Goal: Contribute content

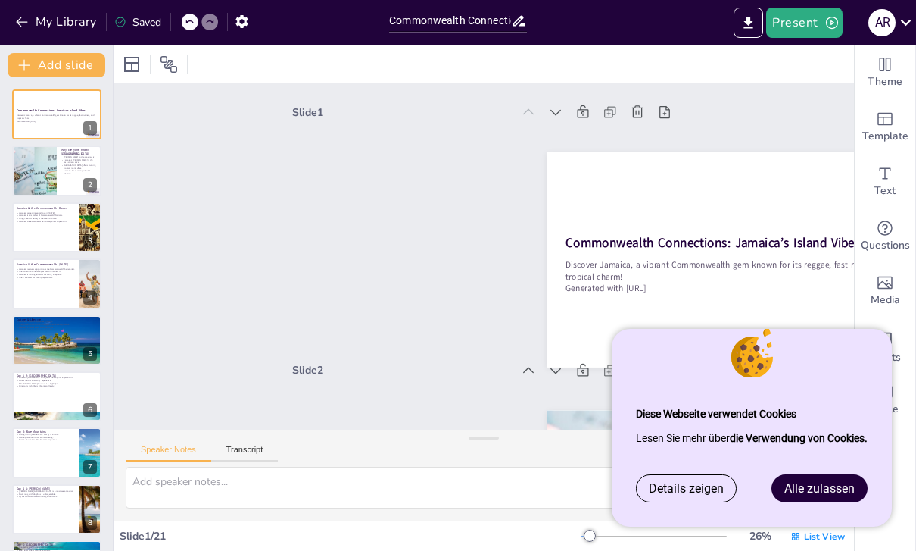
click at [48, 158] on div at bounding box center [34, 170] width 151 height 50
type textarea "[PERSON_NAME] contribution to music has made [GEOGRAPHIC_DATA] a cultural power…"
checkbox input "true"
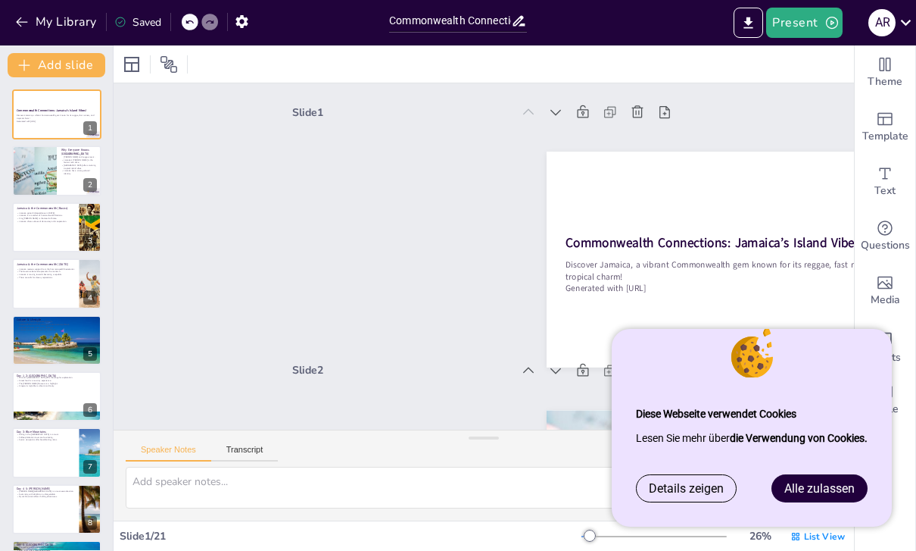
checkbox input "true"
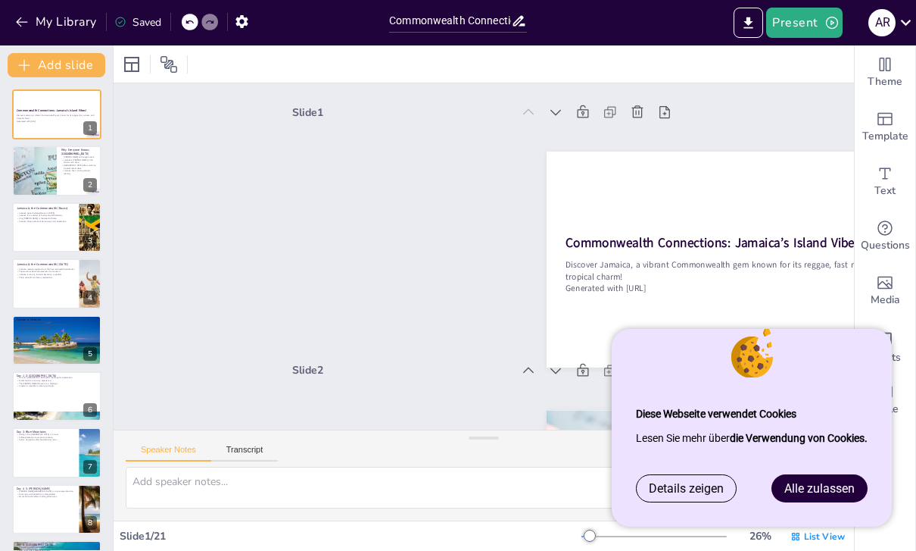
checkbox input "true"
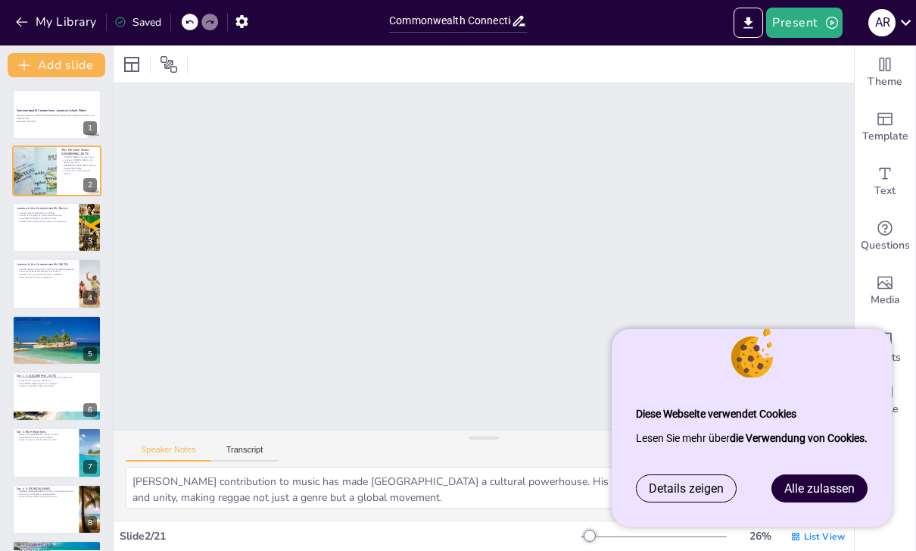
scroll to position [261, 0]
click at [48, 337] on div at bounding box center [56, 339] width 89 height 55
type textarea "The motto reflects Jamaica's multicultural society, celebrating the various bac…"
checkbox input "true"
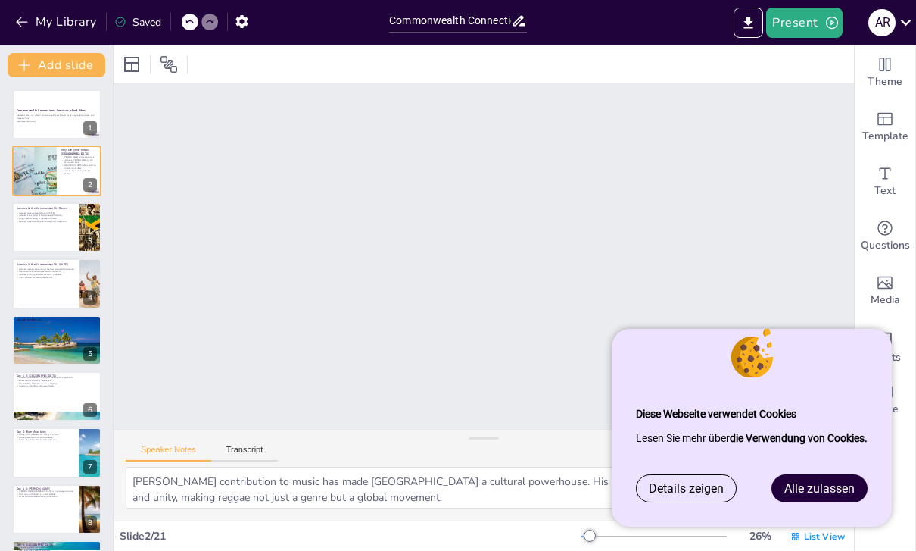
checkbox input "true"
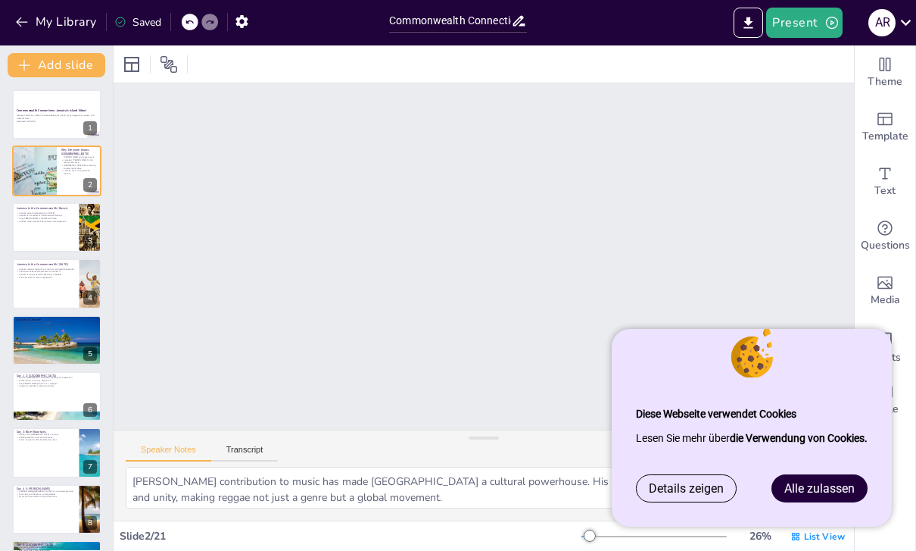
checkbox input "true"
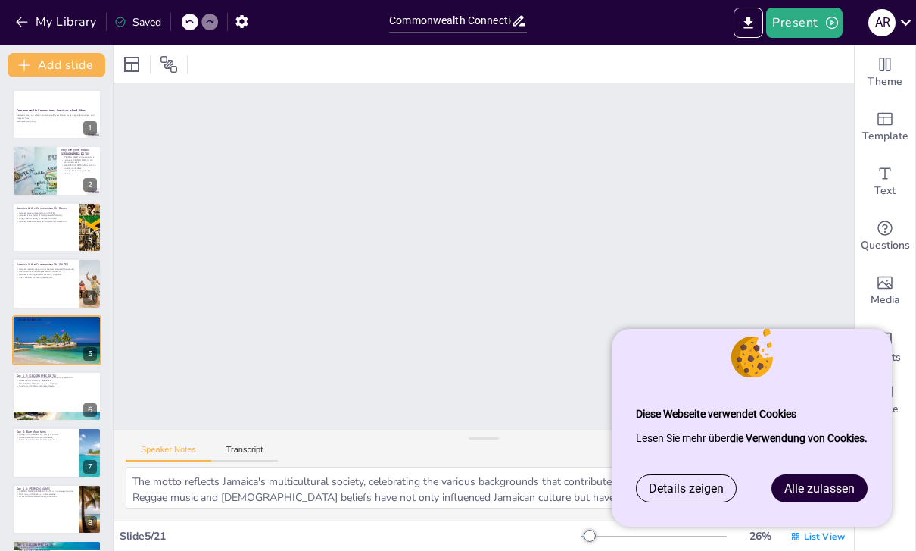
scroll to position [1035, 0]
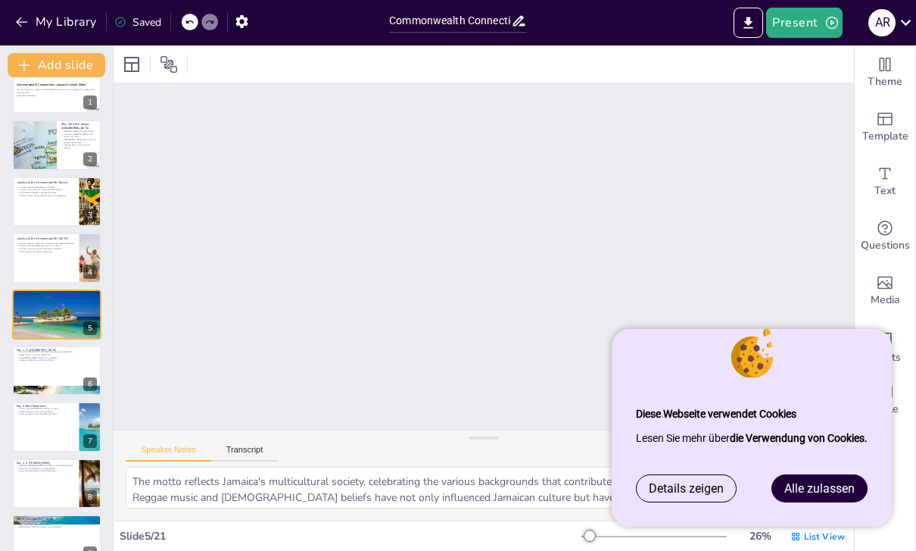
click at [34, 379] on div at bounding box center [56, 370] width 89 height 50
type textarea "The initial arrival allows visitors to immerse themselves in the vibrant atmosp…"
checkbox input "true"
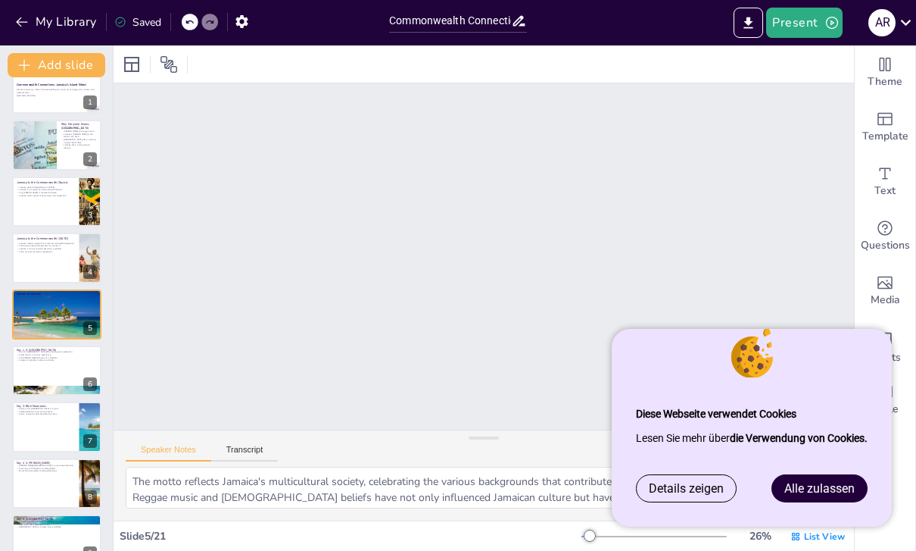
checkbox input "true"
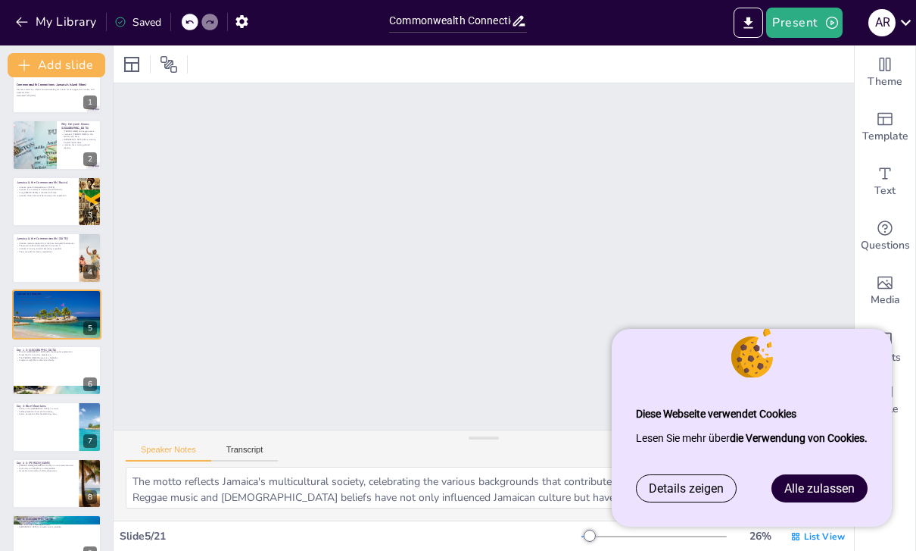
checkbox input "true"
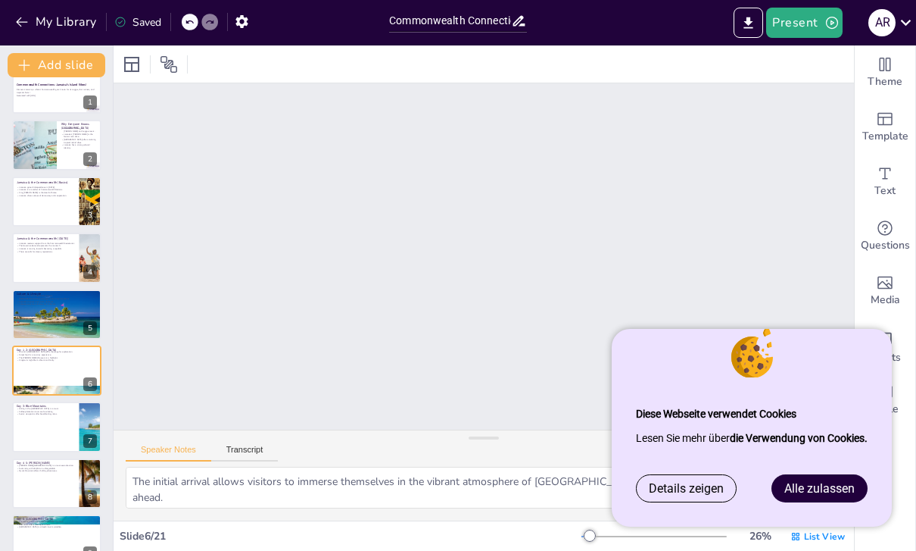
scroll to position [1293, 0]
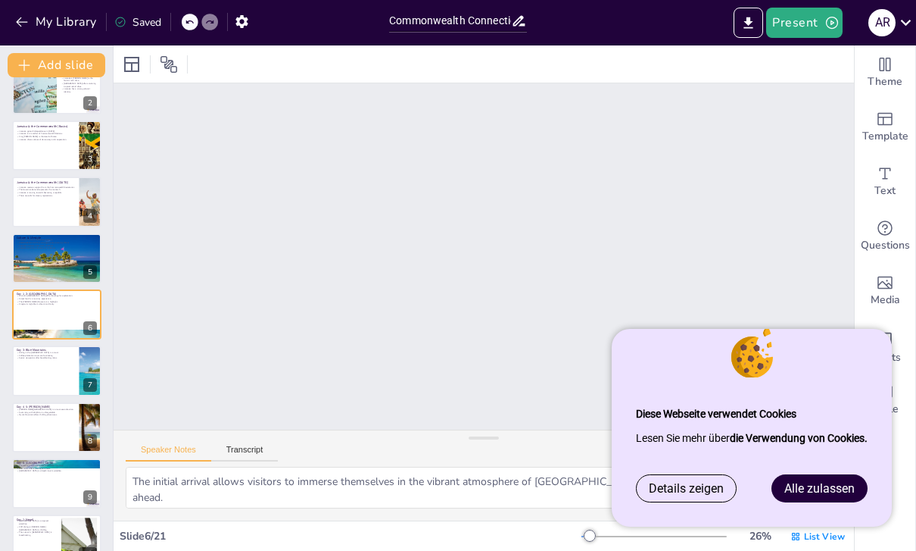
click at [23, 235] on div at bounding box center [56, 257] width 89 height 55
type textarea "The motto reflects Jamaica's multicultural society, celebrating the various bac…"
checkbox input "true"
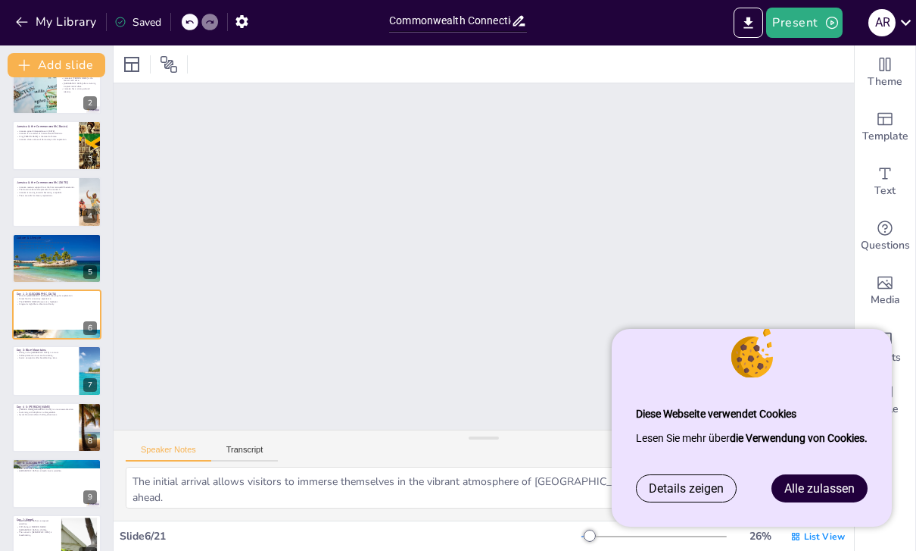
checkbox input "true"
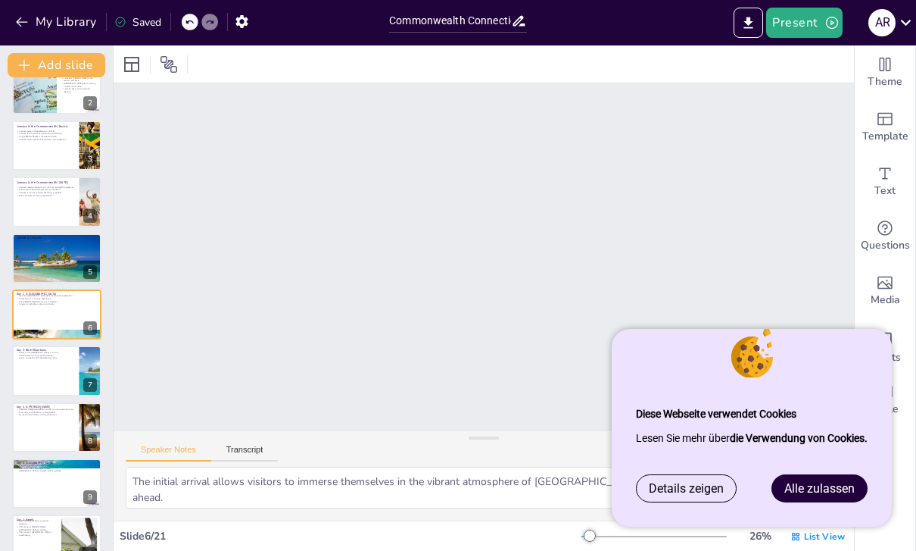
checkbox input "true"
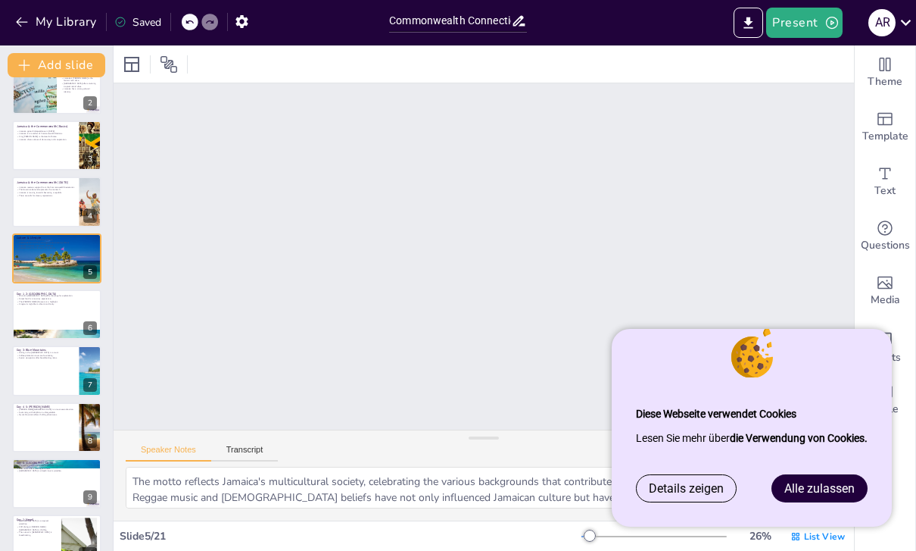
scroll to position [1035, 0]
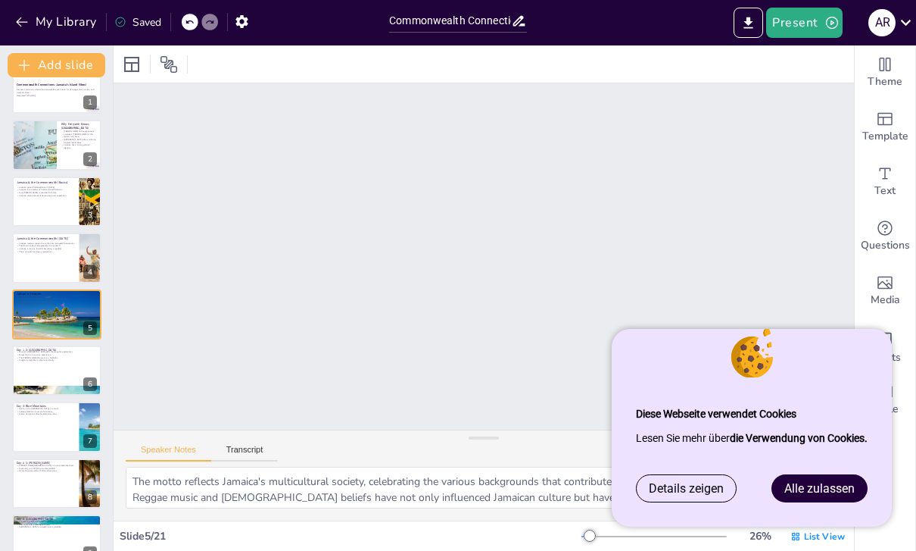
checkbox input "true"
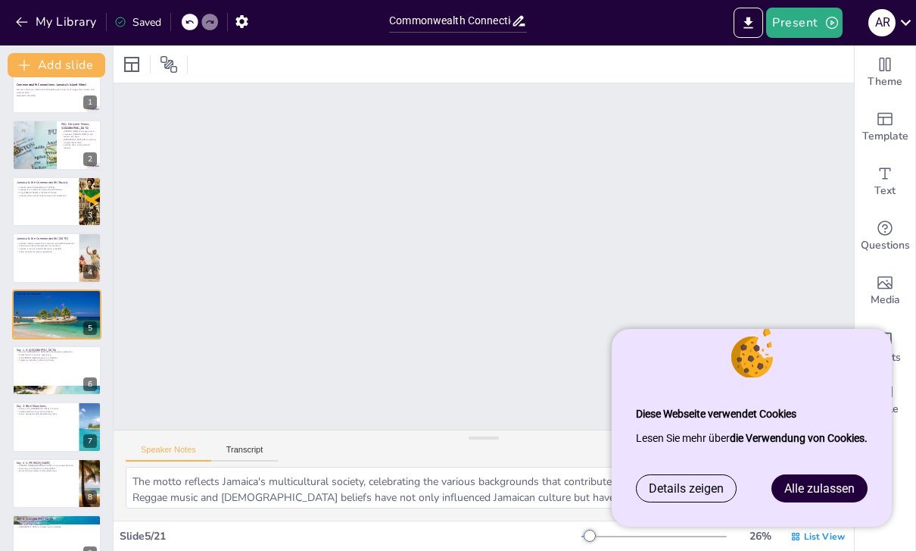
checkbox input "true"
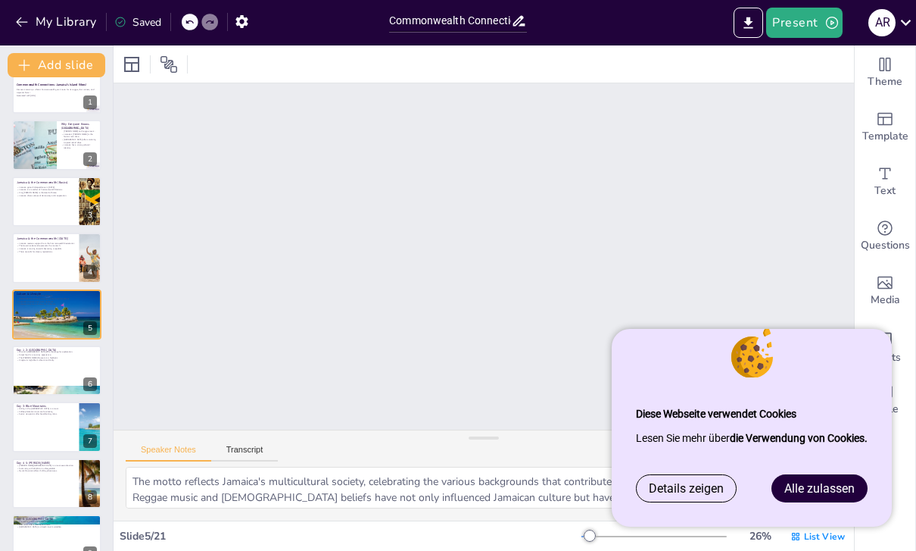
click at [832, 485] on span "Alle zulassen" at bounding box center [820, 488] width 70 height 14
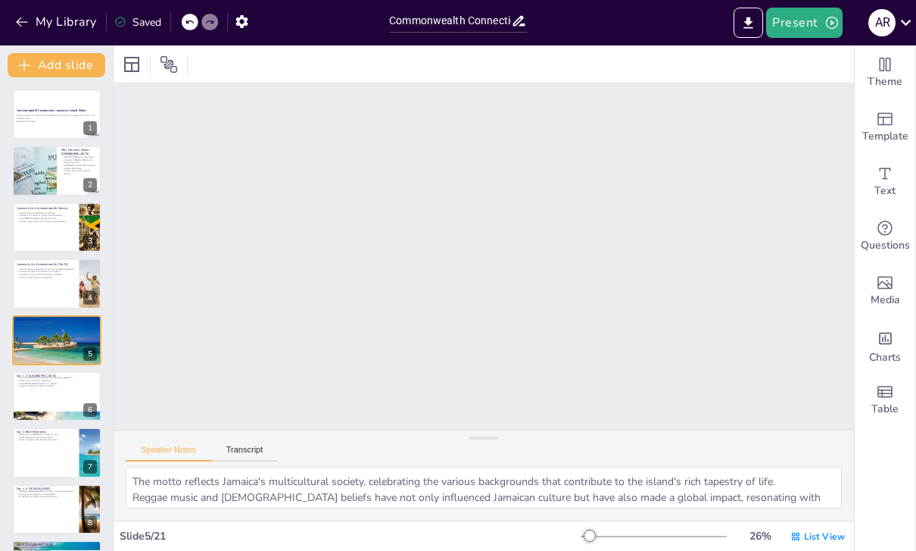
scroll to position [0, 0]
click at [48, 108] on div "Commonwealth Connections: Jamaica’s Island Vibes!" at bounding box center [57, 111] width 80 height 6
checkbox input "true"
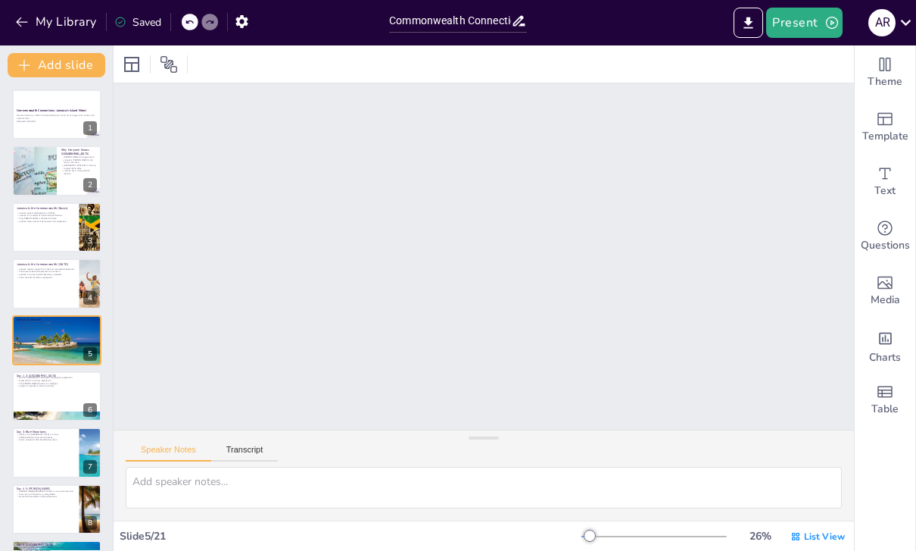
checkbox input "true"
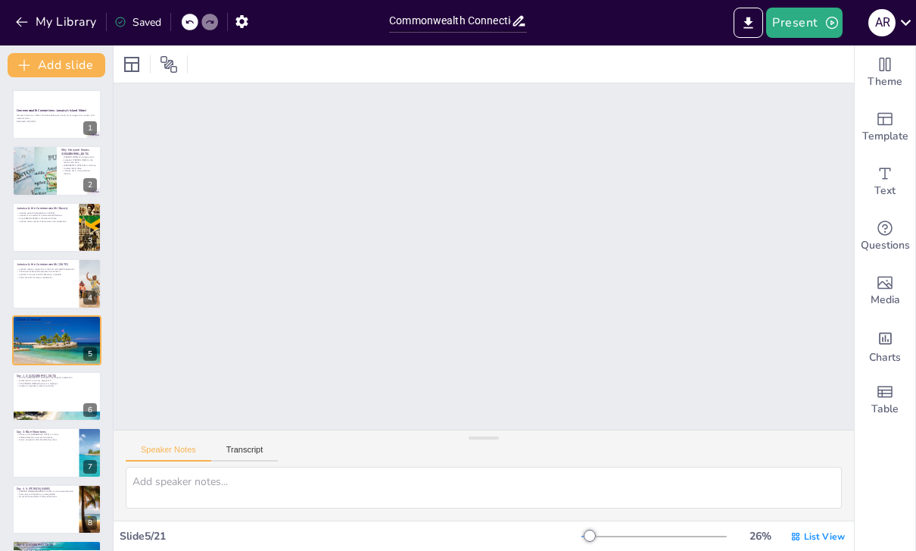
checkbox input "true"
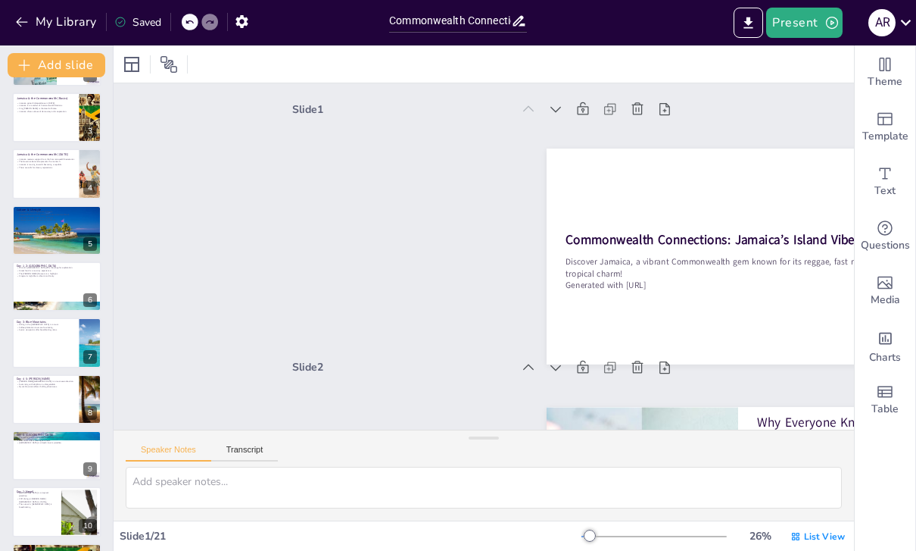
click at [46, 338] on div at bounding box center [56, 342] width 89 height 50
type textarea "The hiking experience in the [GEOGRAPHIC_DATA] allows visitors to appreciate Ja…"
checkbox input "true"
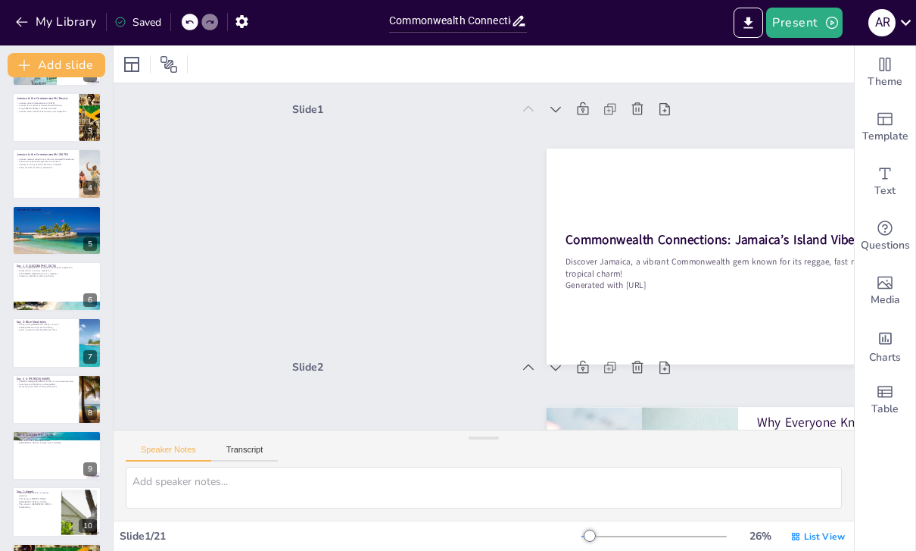
checkbox input "true"
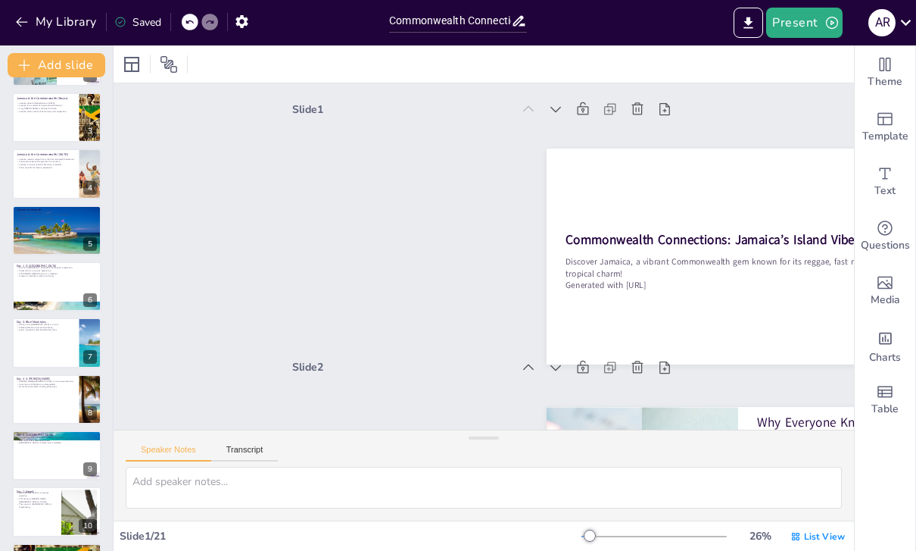
checkbox input "true"
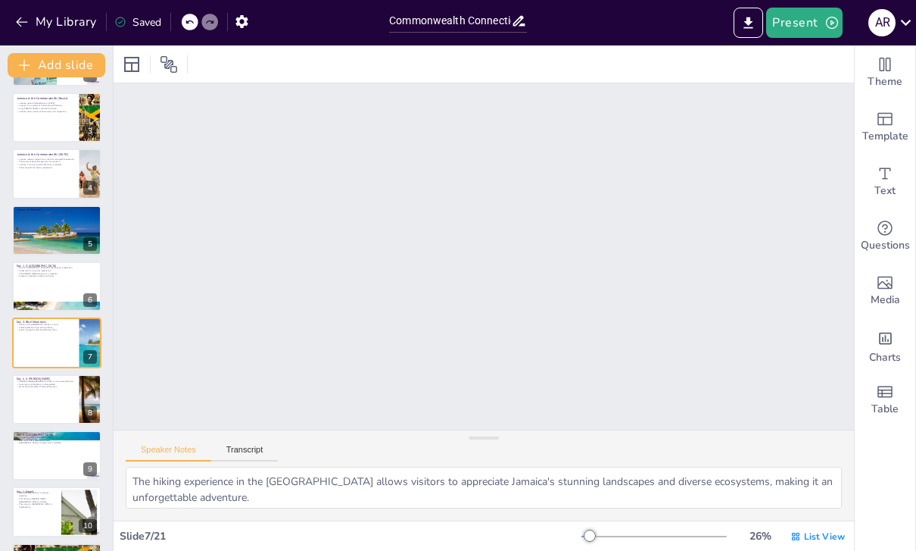
scroll to position [1550, 0]
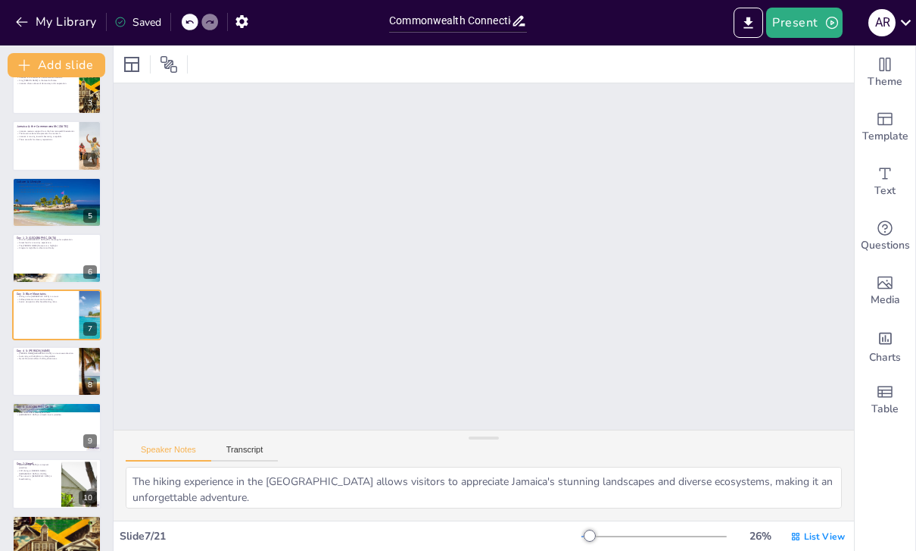
click at [48, 277] on div at bounding box center [56, 278] width 89 height 50
type textarea "The initial arrival allows visitors to immerse themselves in the vibrant atmosp…"
checkbox input "true"
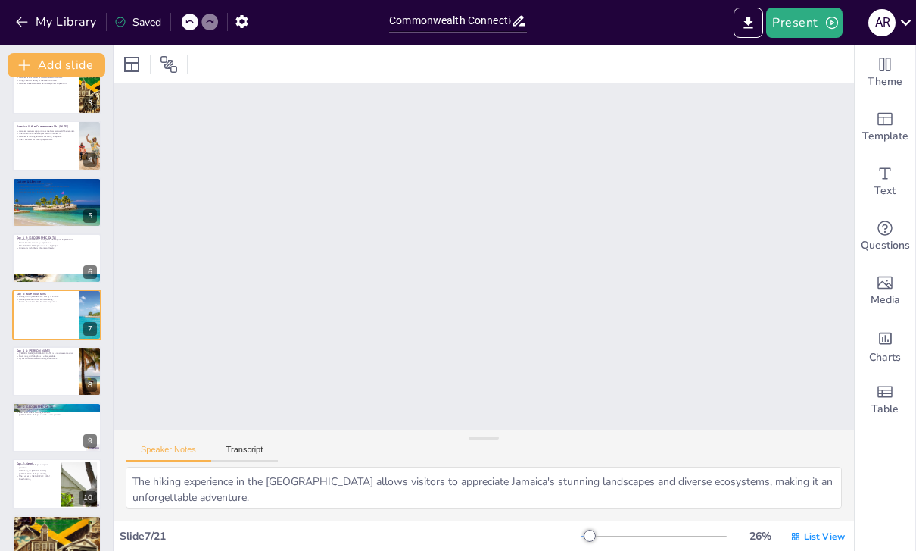
checkbox input "true"
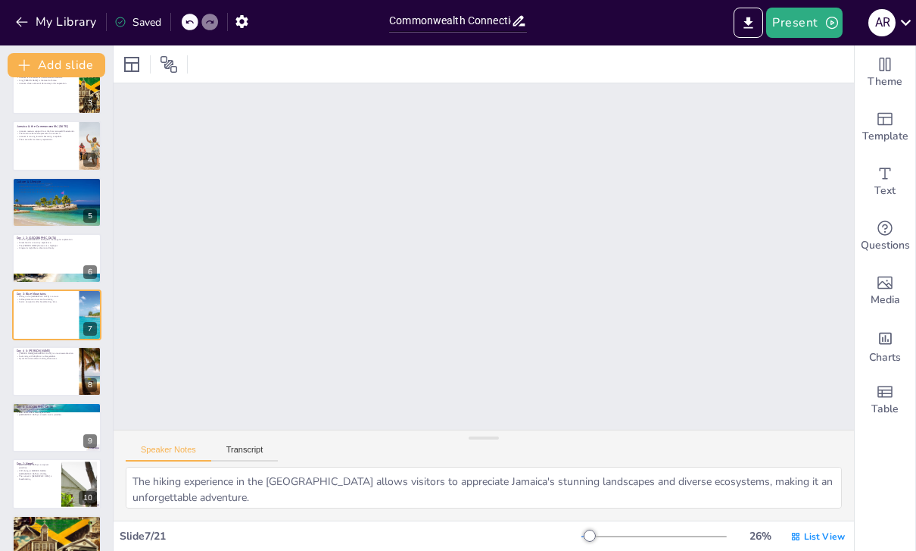
checkbox input "true"
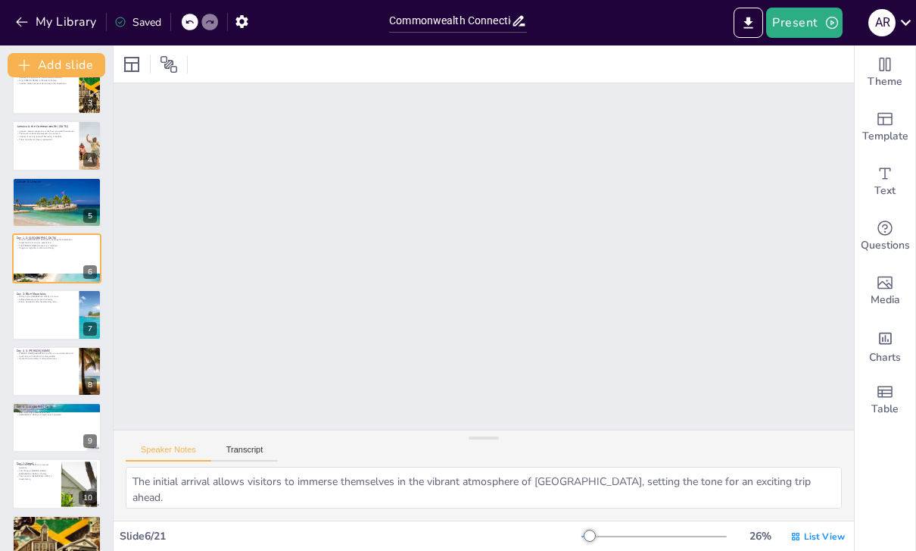
scroll to position [1293, 0]
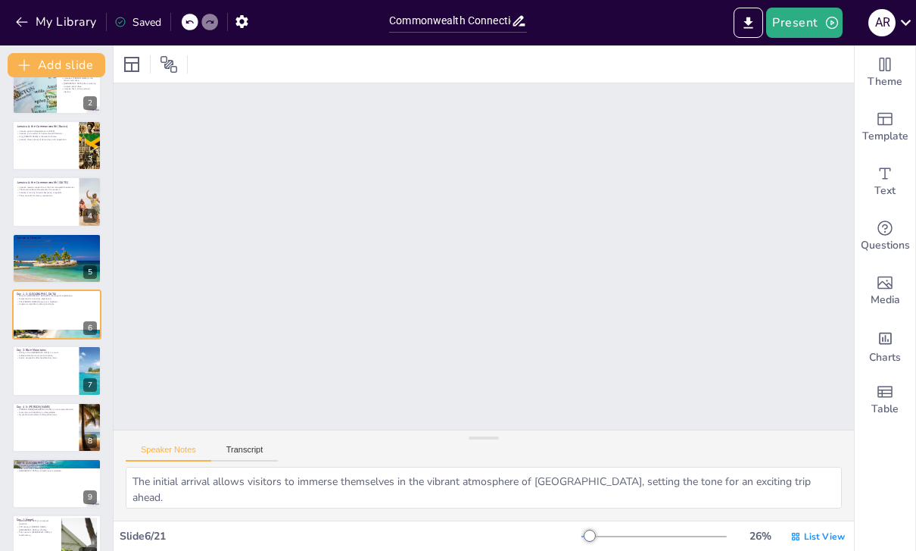
click at [36, 249] on div at bounding box center [56, 257] width 89 height 55
type textarea "The motto reflects Jamaica's multicultural society, celebrating the various bac…"
checkbox input "true"
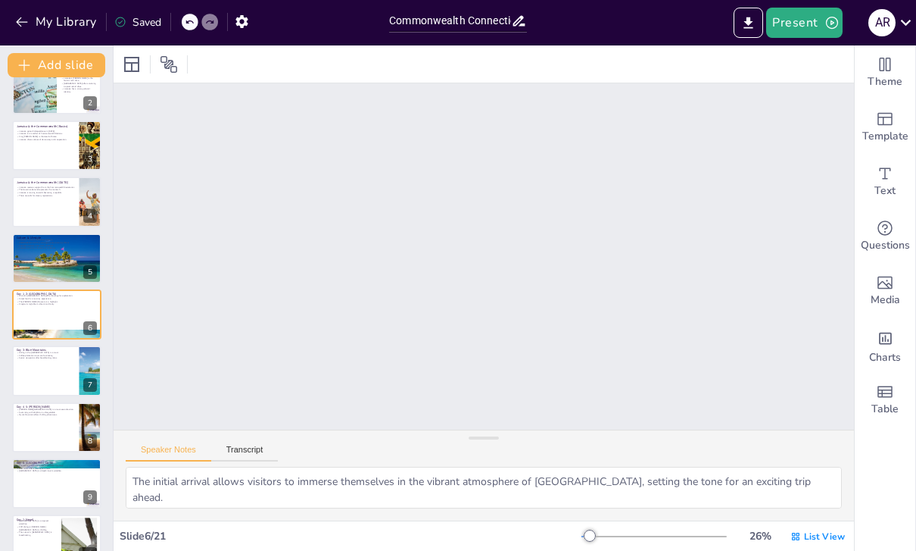
checkbox input "true"
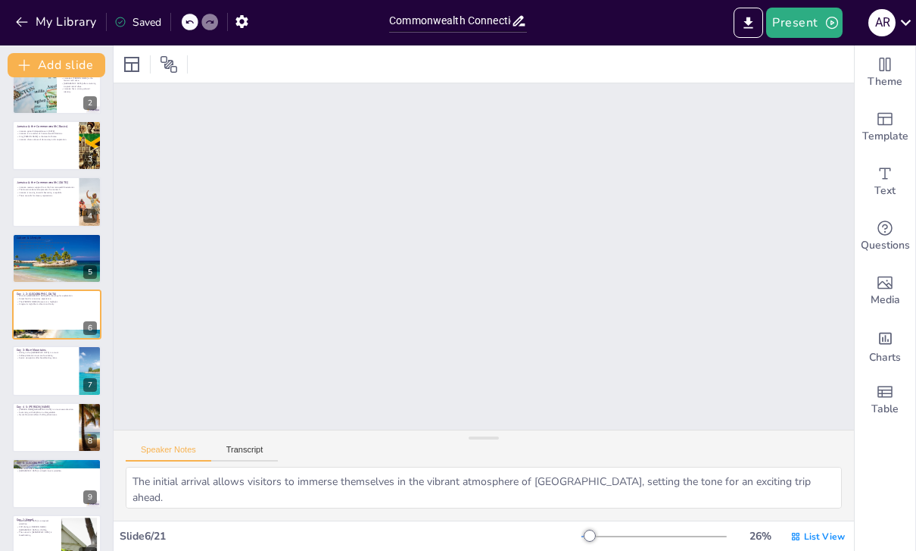
checkbox input "true"
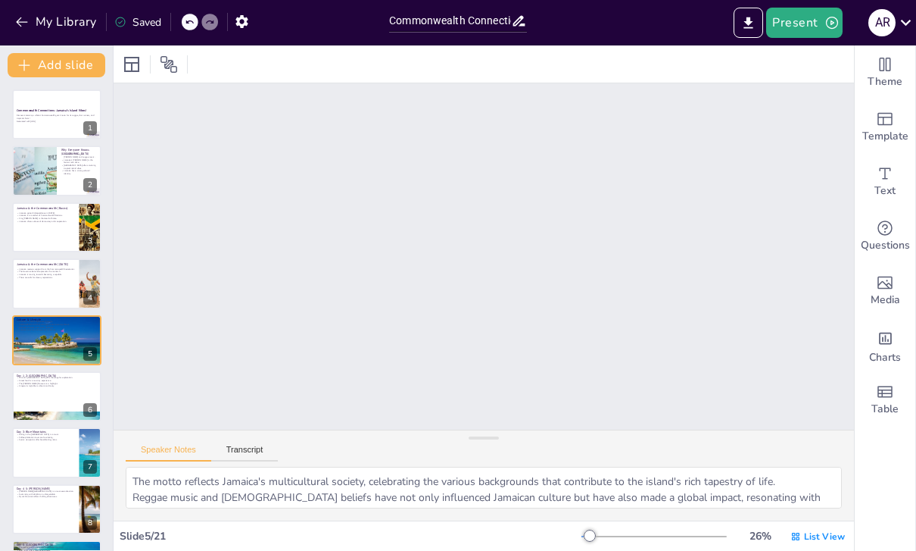
scroll to position [0, 0]
click at [820, 30] on button "Present" at bounding box center [805, 23] width 76 height 30
checkbox input "true"
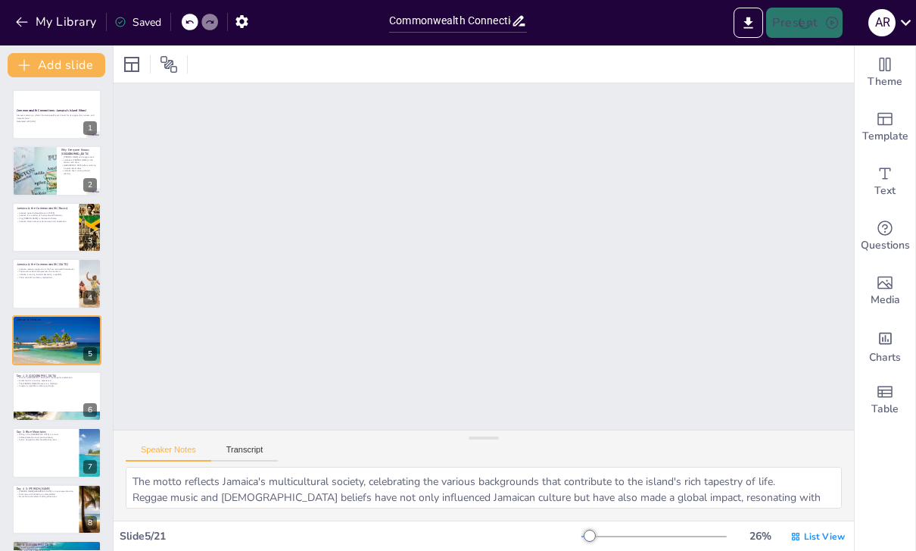
checkbox input "true"
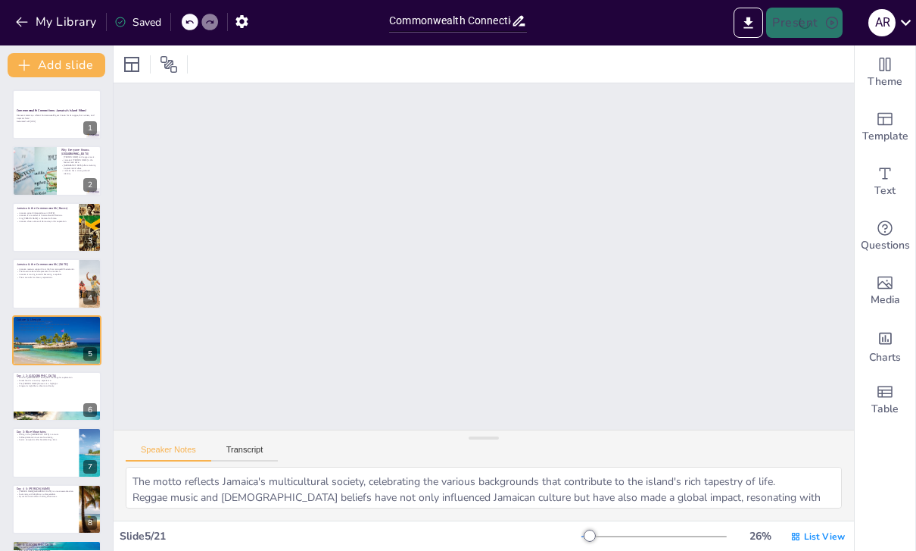
checkbox input "true"
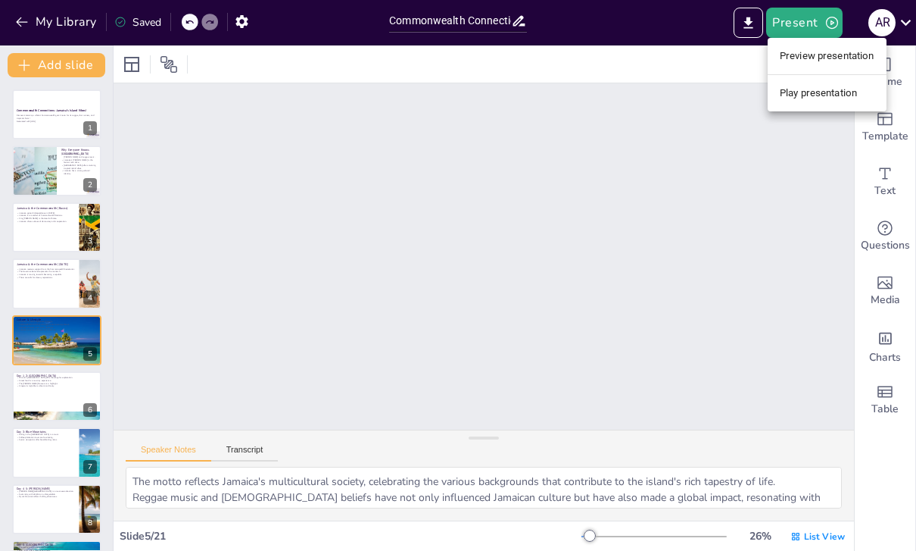
click at [839, 96] on li "Play presentation" at bounding box center [827, 93] width 119 height 24
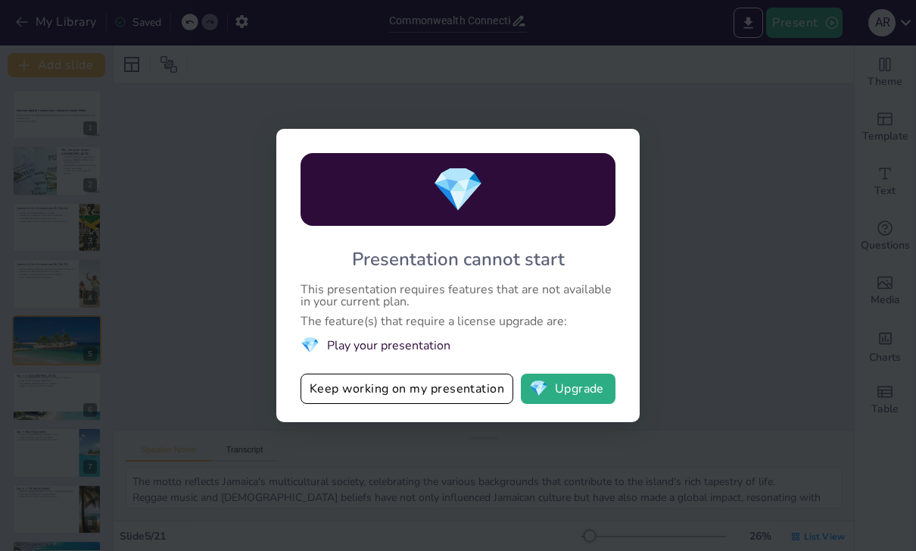
click at [496, 401] on button "Keep working on my presentation" at bounding box center [407, 388] width 213 height 30
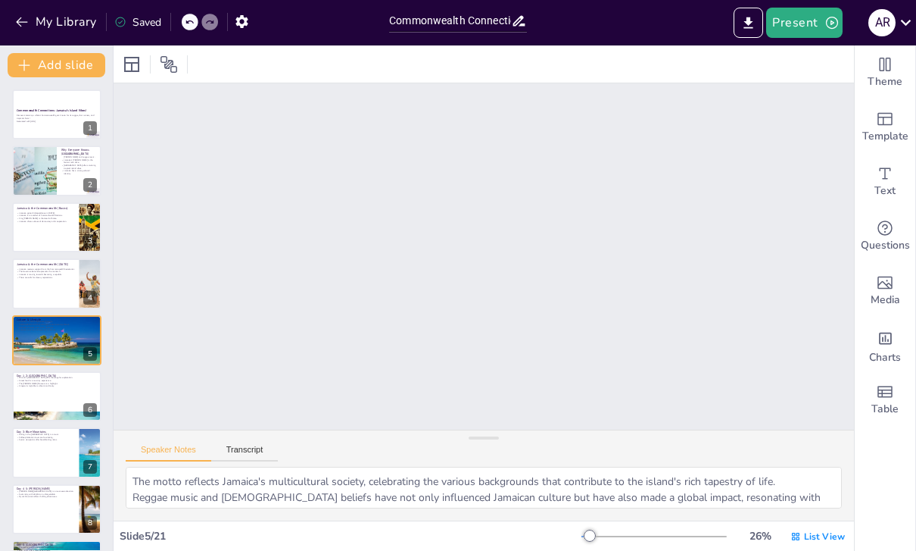
click at [817, 23] on button "Present" at bounding box center [805, 23] width 76 height 30
click at [854, 58] on li "Preview presentation" at bounding box center [827, 56] width 119 height 24
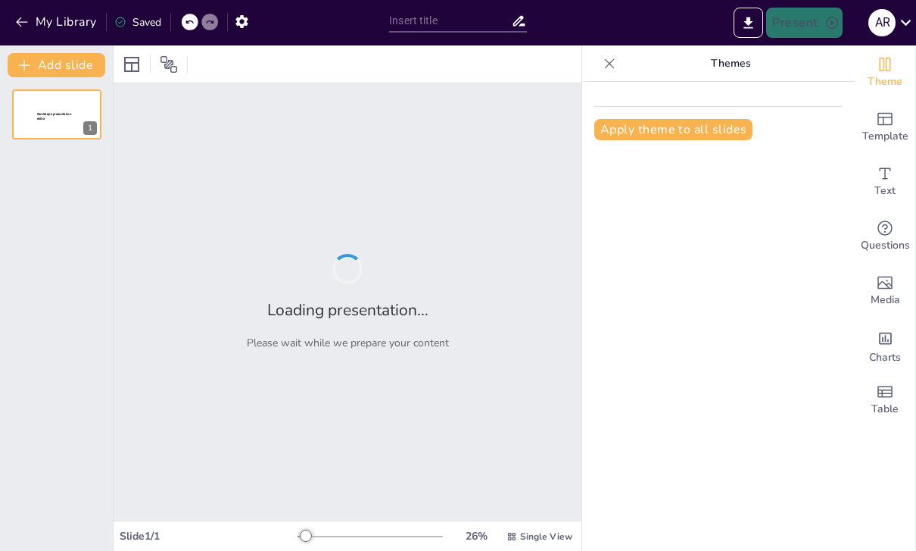
type input "Commonwealth Connections: Jamaica’s Island Vibes!"
